Goal: Task Accomplishment & Management: Manage account settings

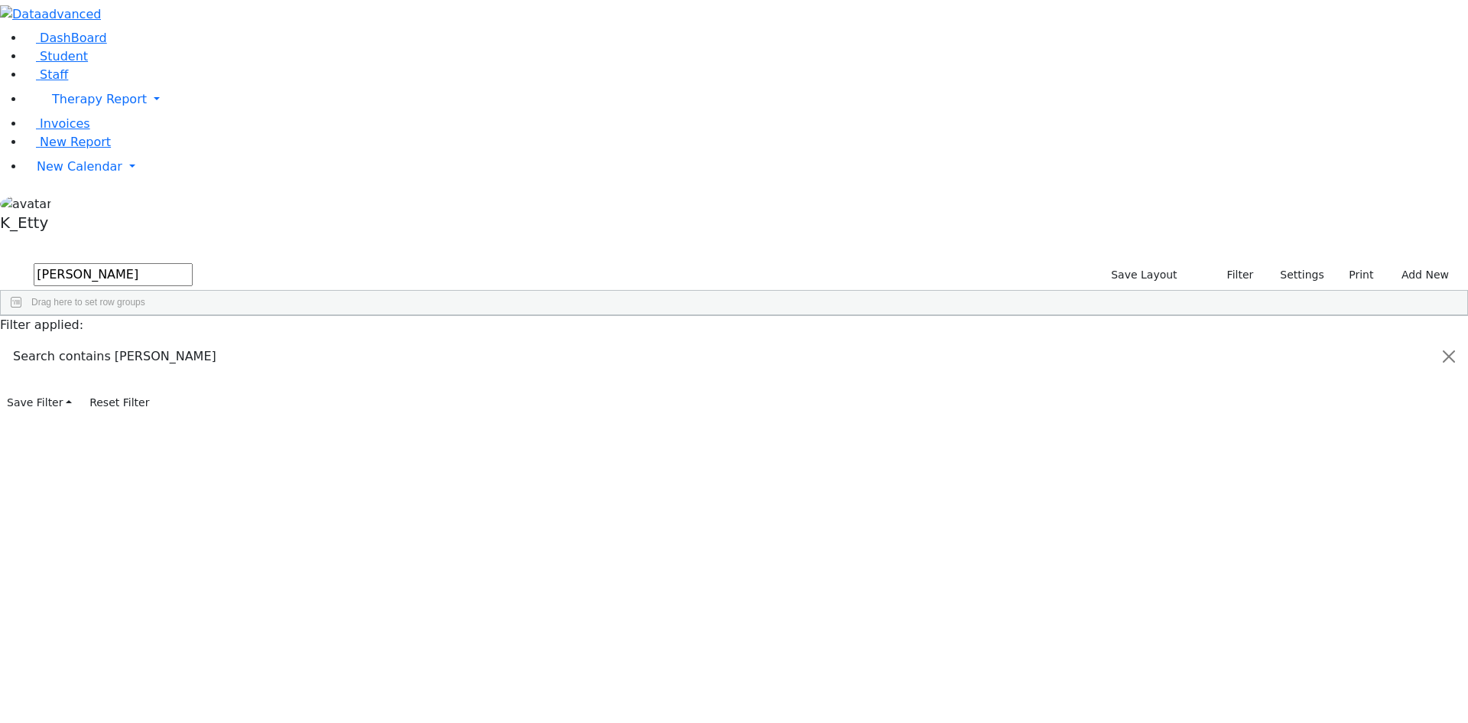
drag, startPoint x: 272, startPoint y: 68, endPoint x: -1, endPoint y: 60, distance: 273.1
click at [0, 60] on html "Printing Please wait. Remaining time 10 seconds. Print Schedule Options Show Bi…" at bounding box center [734, 207] width 1468 height 414
click at [808, 340] on div "Public School" at bounding box center [763, 350] width 90 height 21
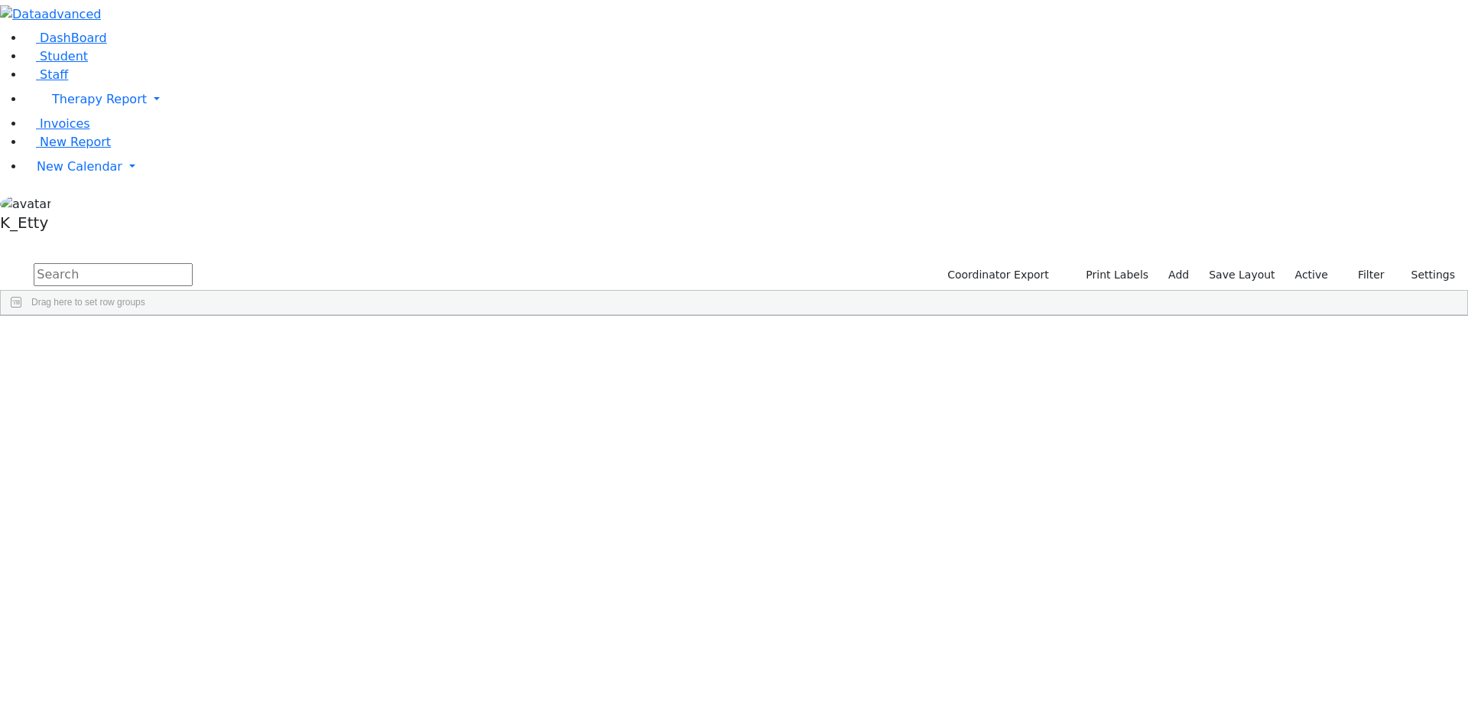
click at [193, 263] on input "text" at bounding box center [113, 274] width 159 height 23
type input "[PERSON_NAME]"
click at [484, 340] on div "[PERSON_NAME]" at bounding box center [436, 350] width 96 height 21
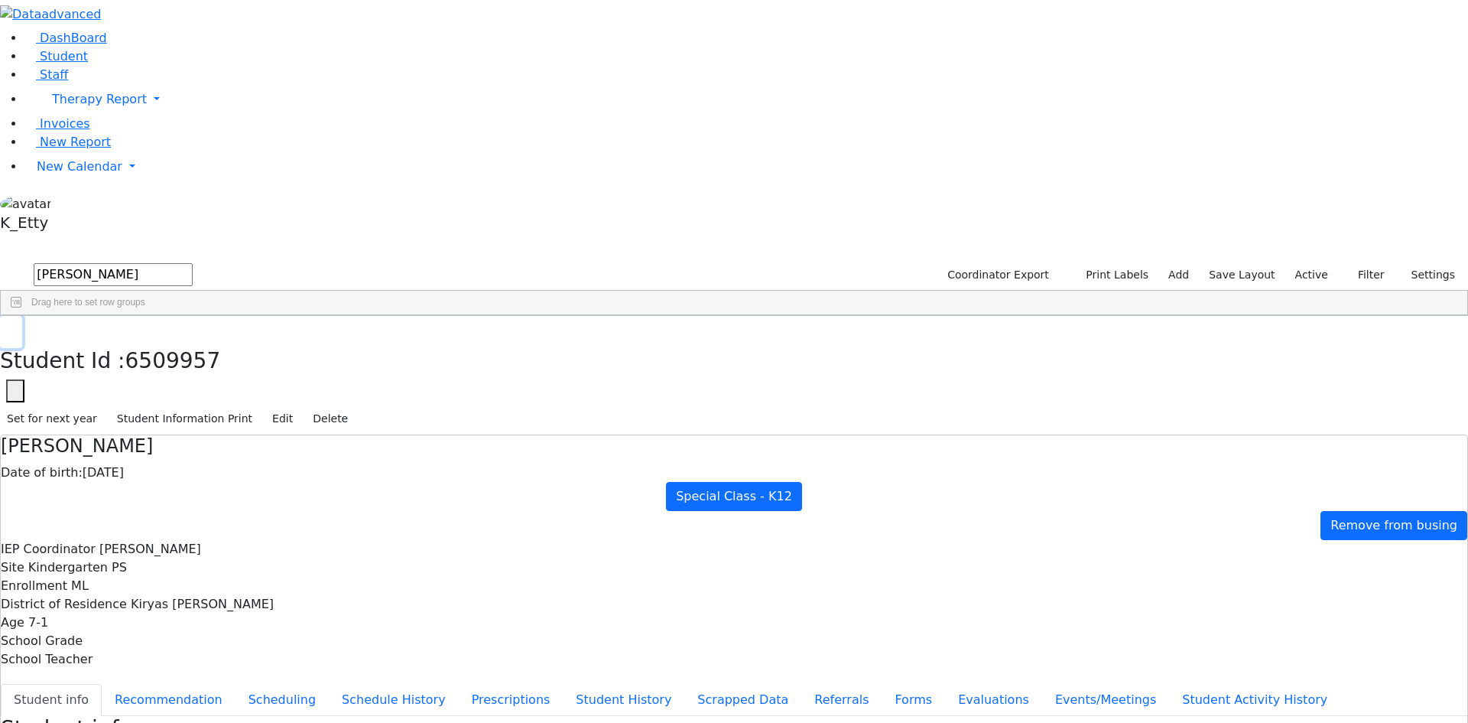
click at [15, 327] on icon "button" at bounding box center [11, 331] width 8 height 9
click at [40, 82] on span "Staff" at bounding box center [54, 74] width 28 height 15
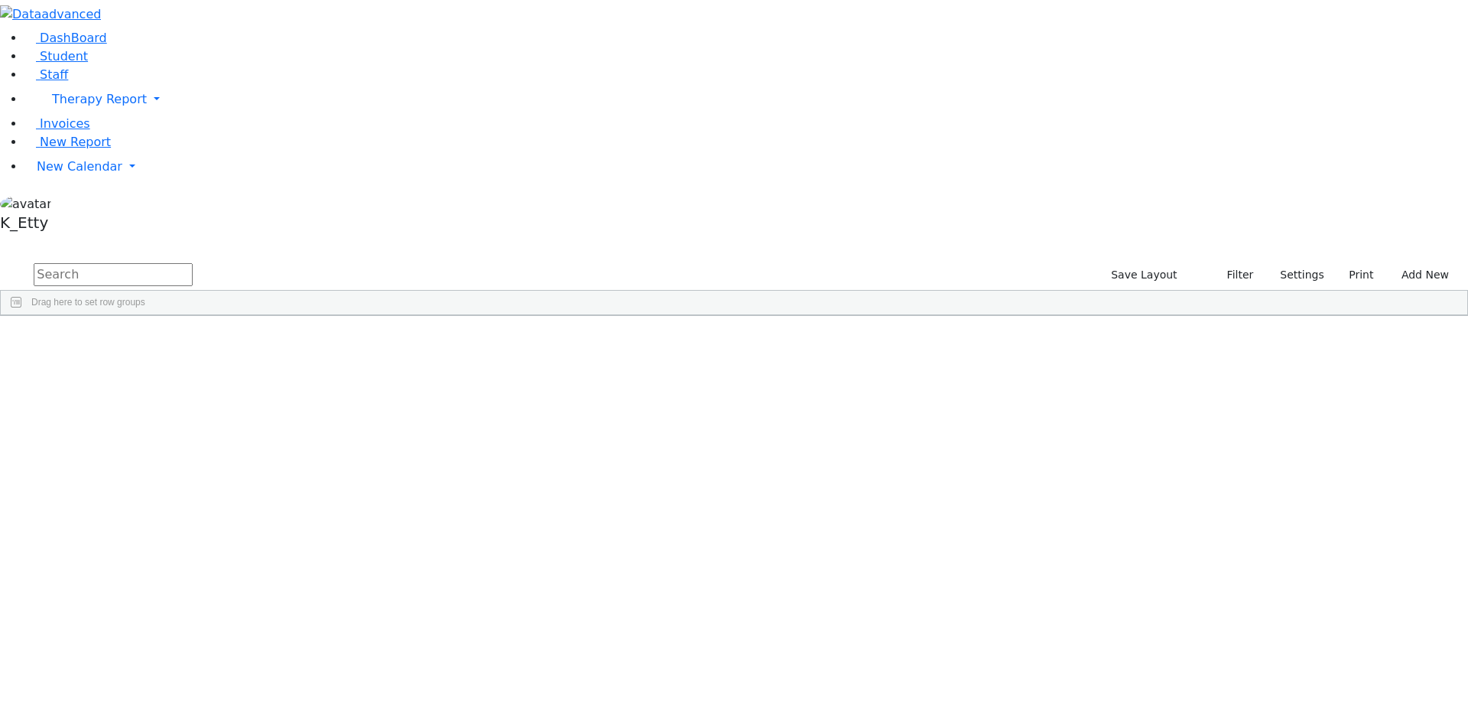
click at [193, 263] on input "text" at bounding box center [113, 274] width 159 height 23
type input "[PERSON_NAME]"
click at [863, 340] on div "11369 Ellenbogen Gitty Secretary Office Staff (845) 782-5230 --- --- Public Sch…" at bounding box center [726, 350] width 1450 height 21
click at [718, 340] on div "---" at bounding box center [673, 350] width 90 height 21
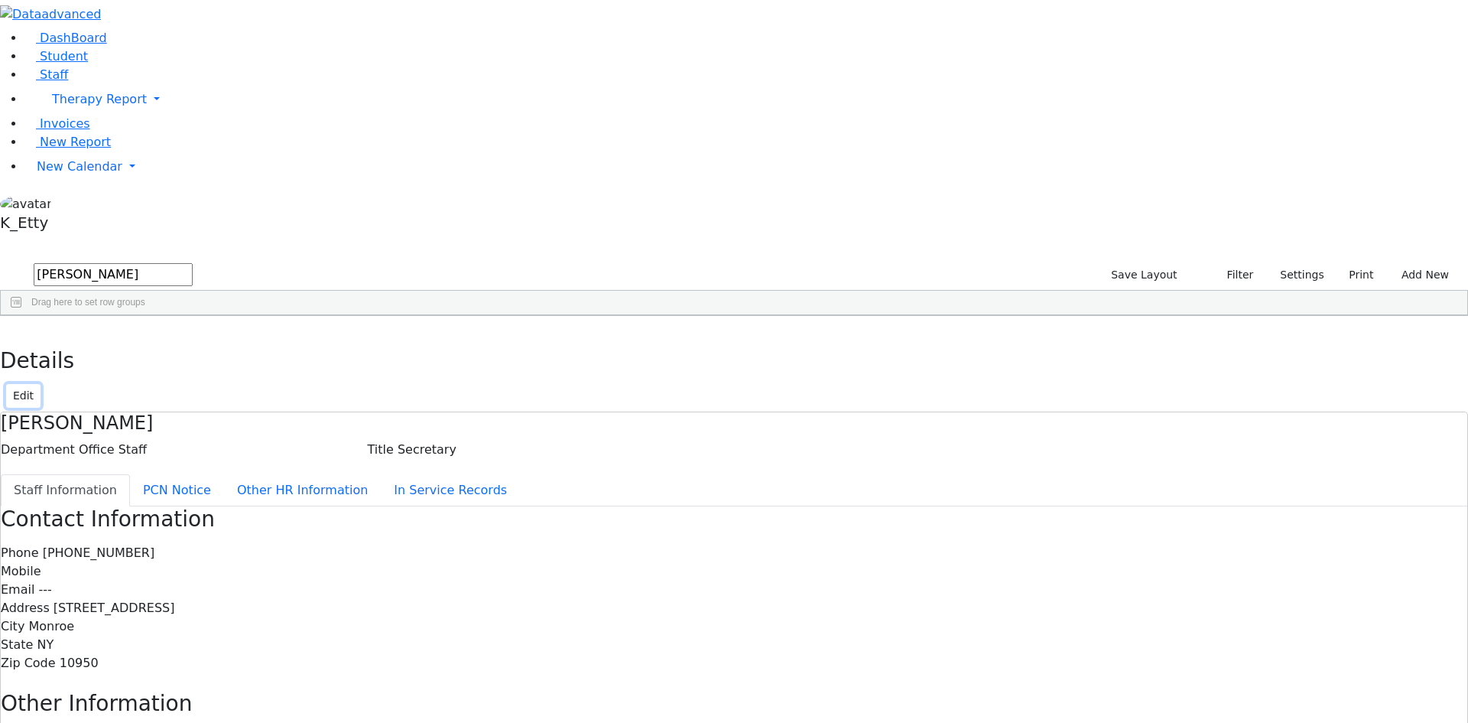
click at [41, 384] on button "Edit" at bounding box center [23, 396] width 34 height 24
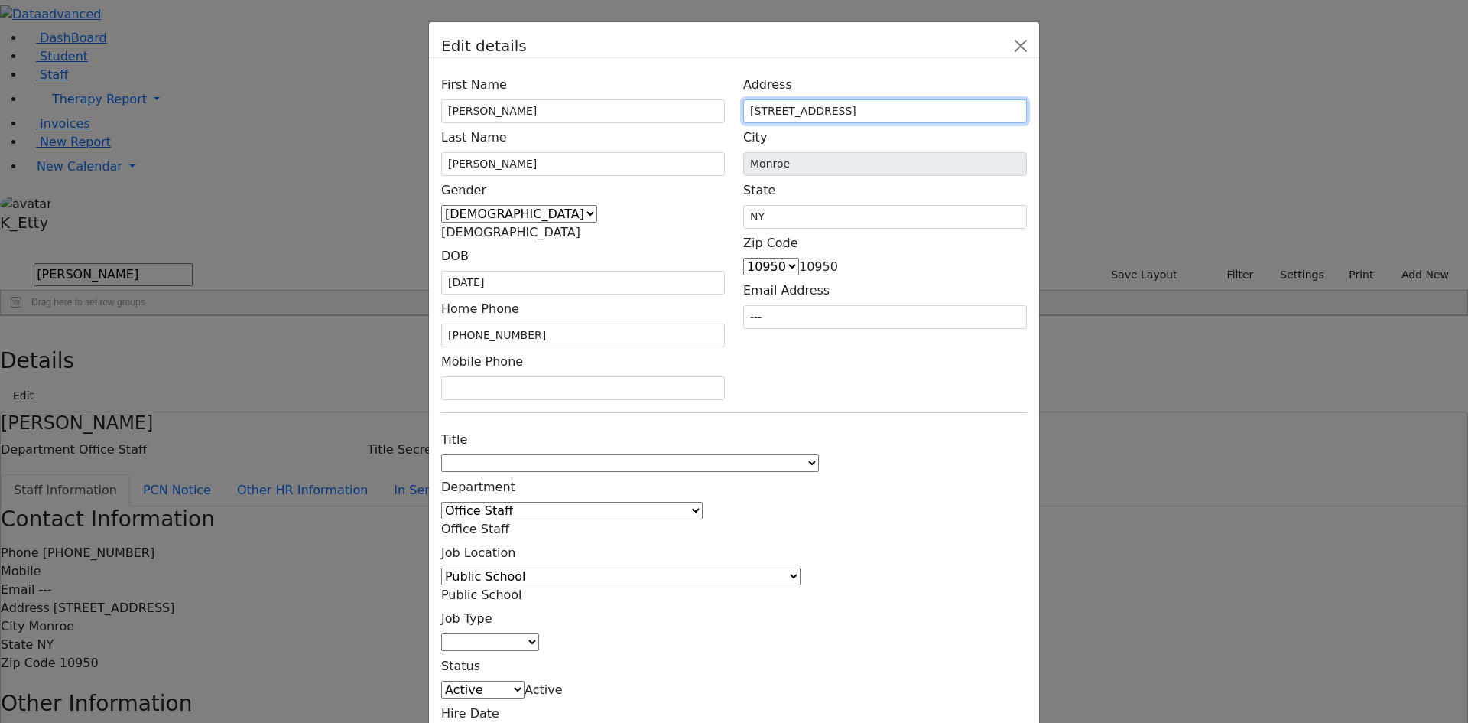
click at [884, 123] on input "68 Seven Springs Rd." at bounding box center [885, 111] width 284 height 24
type input "65 Seven Springs Rd."
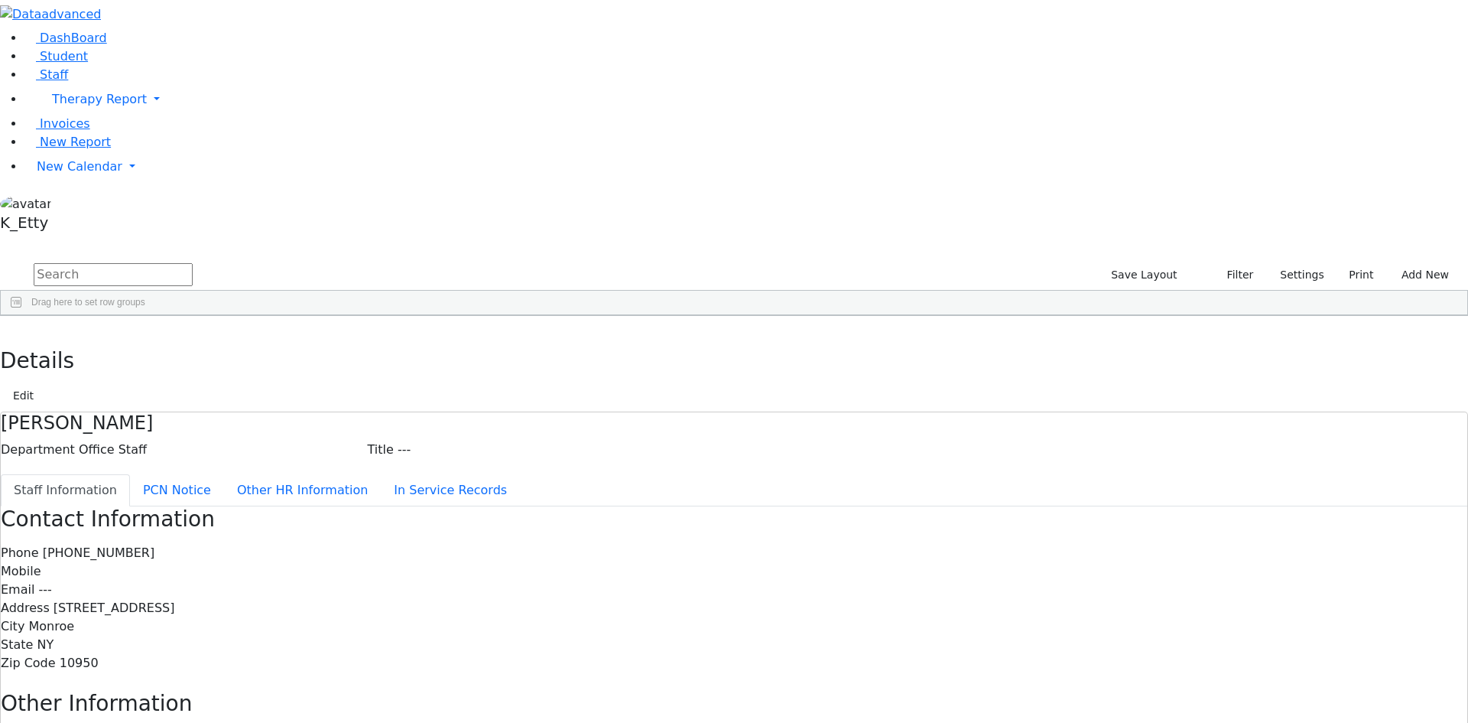
drag, startPoint x: 989, startPoint y: 395, endPoint x: 278, endPoint y: 155, distance: 751.3
drag, startPoint x: 862, startPoint y: 334, endPoint x: 850, endPoint y: 322, distance: 17.3
click at [859, 506] on div "Contact Information Phone (845) 782-5230 Mobile Email --- Address 65 Seven Spri…" at bounding box center [734, 589] width 1467 height 167
click at [22, 316] on button "button" at bounding box center [11, 332] width 22 height 32
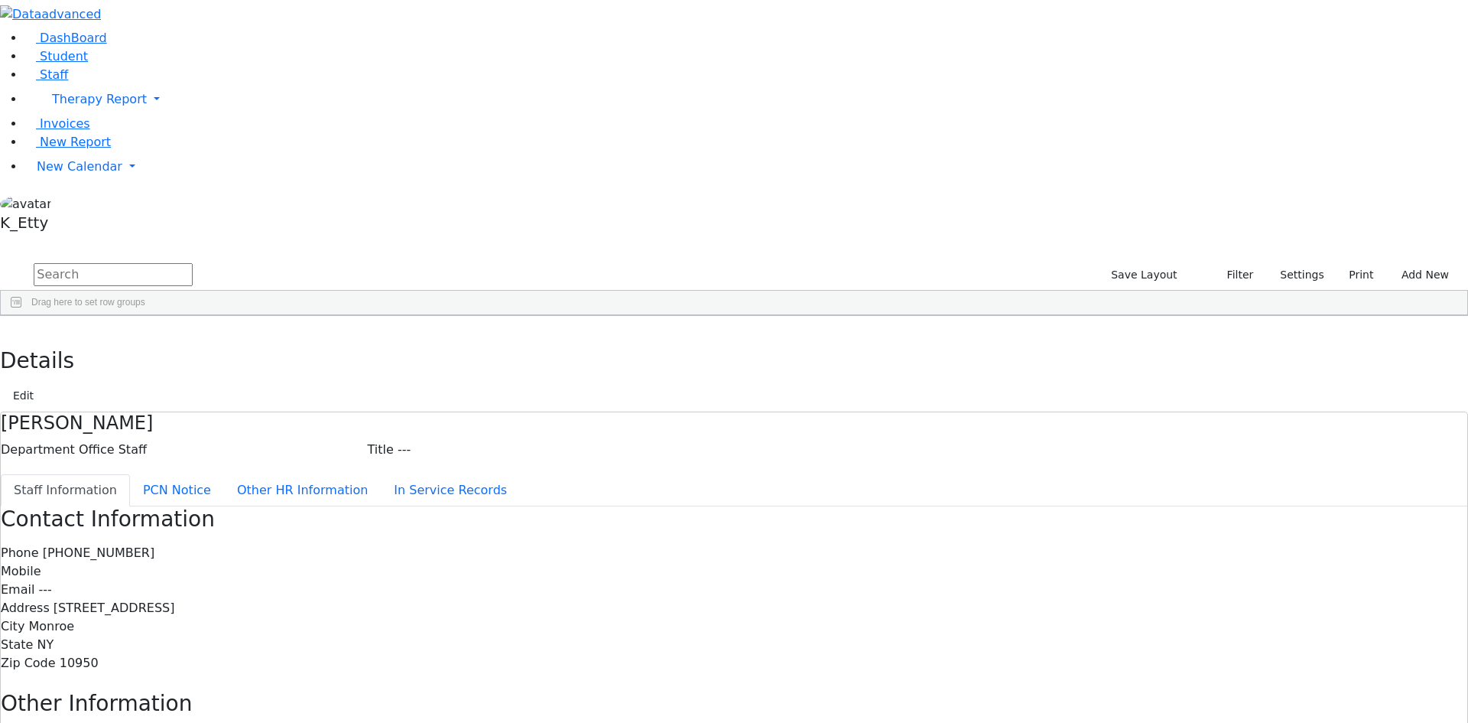
click at [438, 321] on span at bounding box center [432, 327] width 12 height 12
click at [490, 320] on span "filter" at bounding box center [477, 330] width 26 height 20
click at [623, 485] on div "Female Paraprofessional" at bounding box center [536, 490] width 174 height 11
click at [492, 411] on div "(Select All)" at bounding box center [471, 416] width 44 height 11
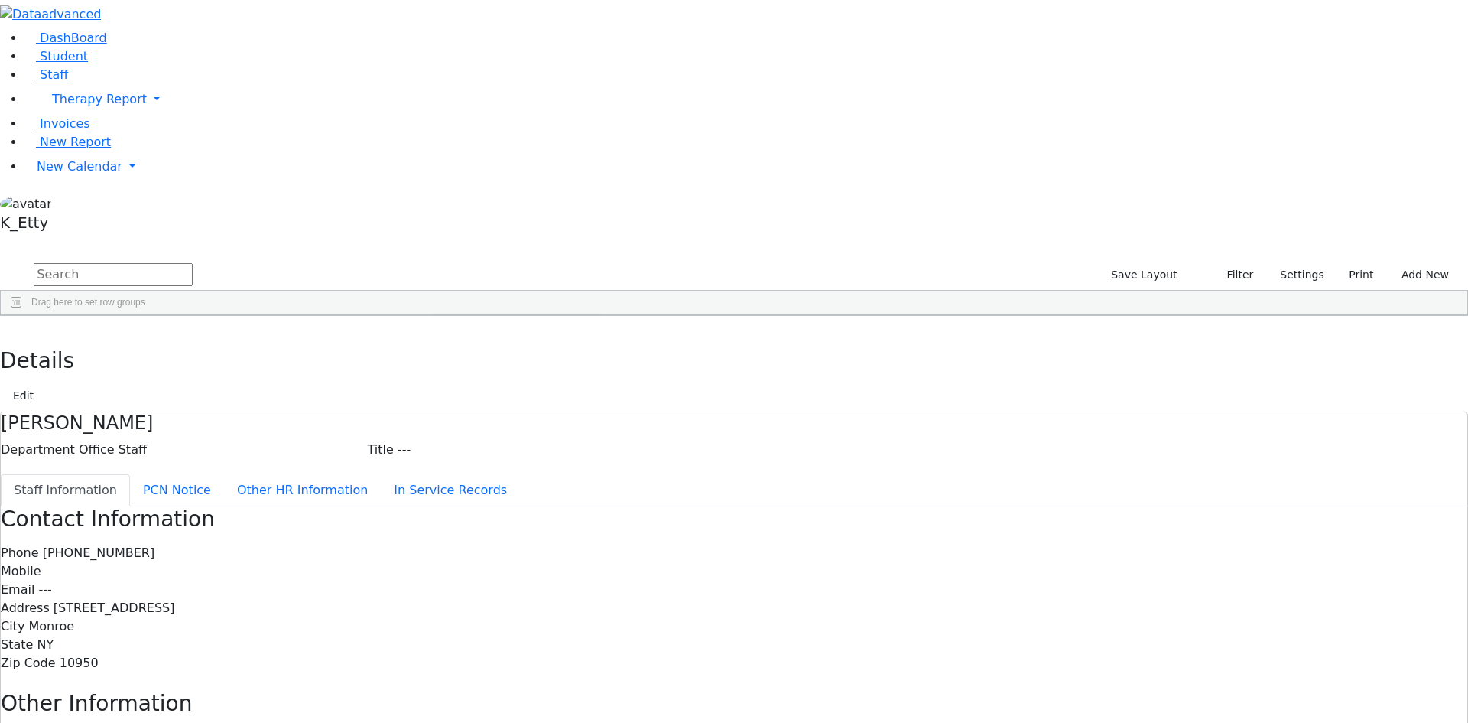
click at [623, 485] on div "Female Paraprofessional" at bounding box center [536, 490] width 174 height 11
click at [193, 263] on input "text" at bounding box center [113, 274] width 159 height 23
drag, startPoint x: 503, startPoint y: 320, endPoint x: 512, endPoint y: 317, distance: 9.5
click at [359, 517] on span "Export" at bounding box center [307, 527] width 105 height 21
click at [504, 542] on span "Excel Export (.xlsx)‎" at bounding box center [458, 552] width 91 height 21
